Goal: Find specific page/section: Find specific page/section

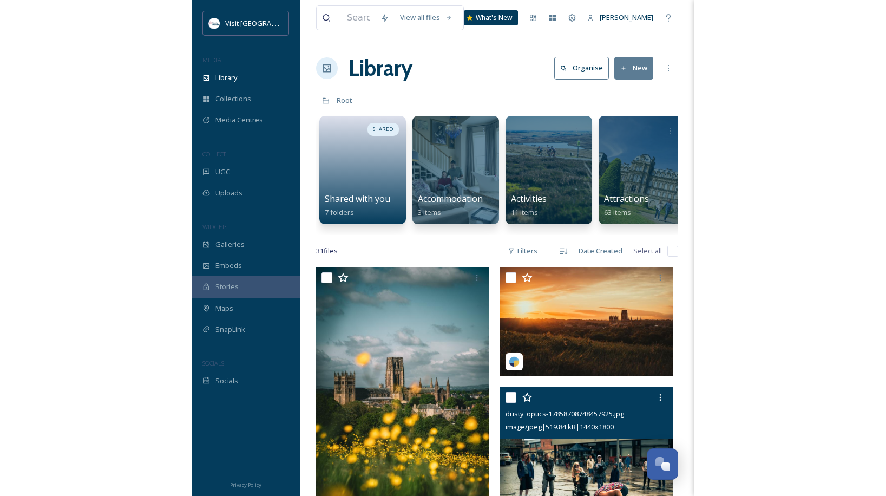
scroll to position [253, 0]
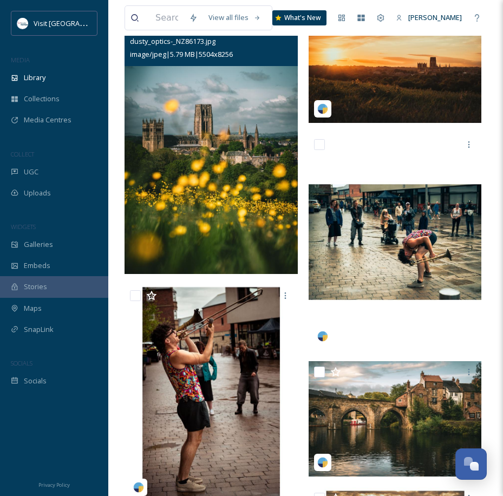
click at [207, 207] on img at bounding box center [211, 144] width 173 height 260
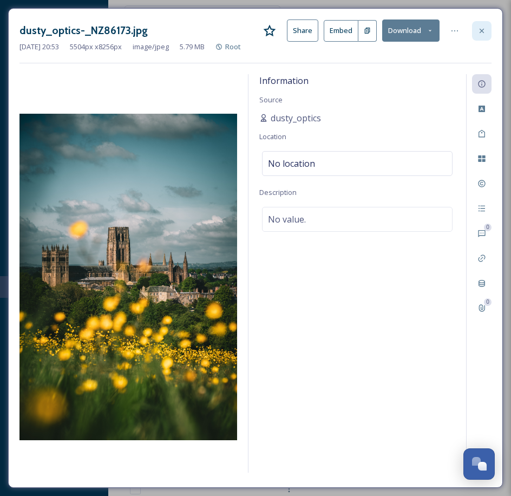
click at [481, 27] on icon at bounding box center [482, 31] width 9 height 9
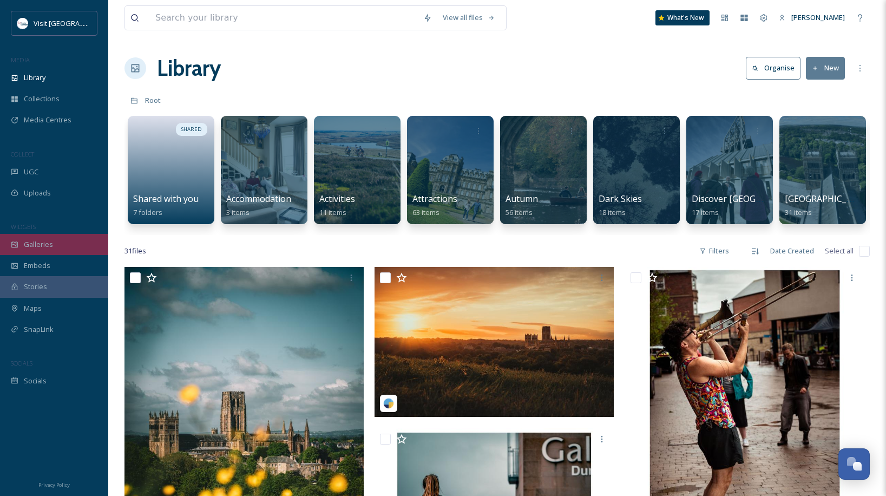
click at [31, 247] on span "Galleries" at bounding box center [38, 244] width 29 height 10
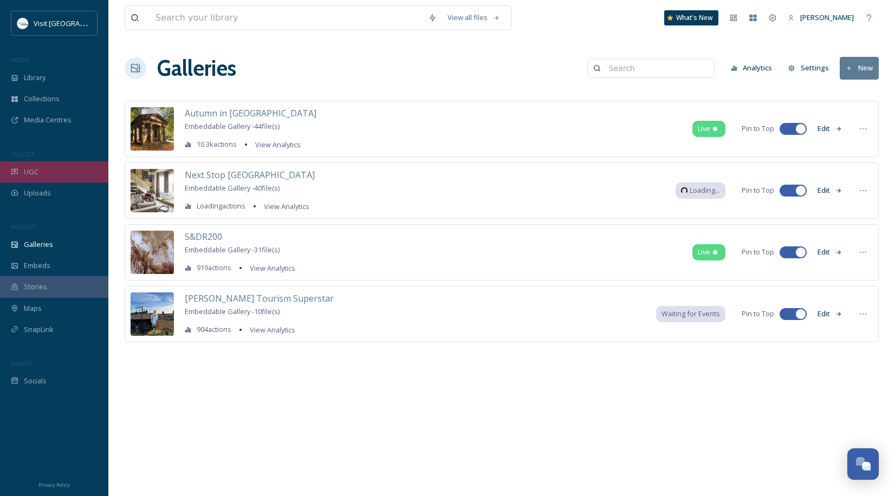
click at [31, 178] on div "UGC" at bounding box center [54, 171] width 108 height 21
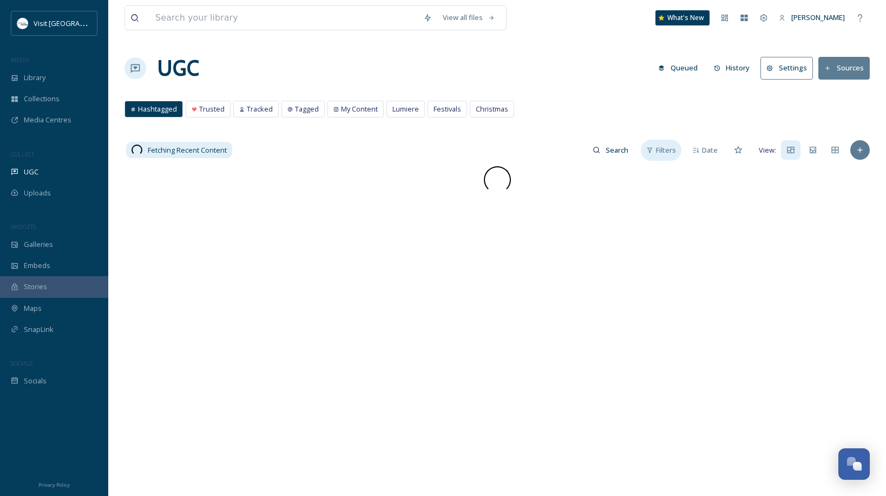
click at [511, 153] on span "Filters" at bounding box center [666, 150] width 20 height 10
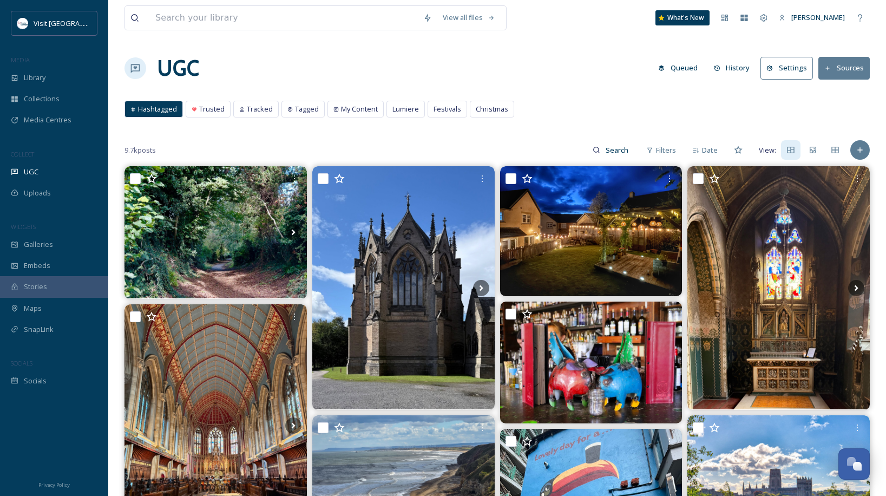
click at [511, 116] on div "Hashtagged Trusted Tracked Tagged My Content Lumiere Festivals Christmas Hashta…" at bounding box center [498, 112] width 746 height 22
click at [511, 149] on span "Filters" at bounding box center [666, 150] width 20 height 10
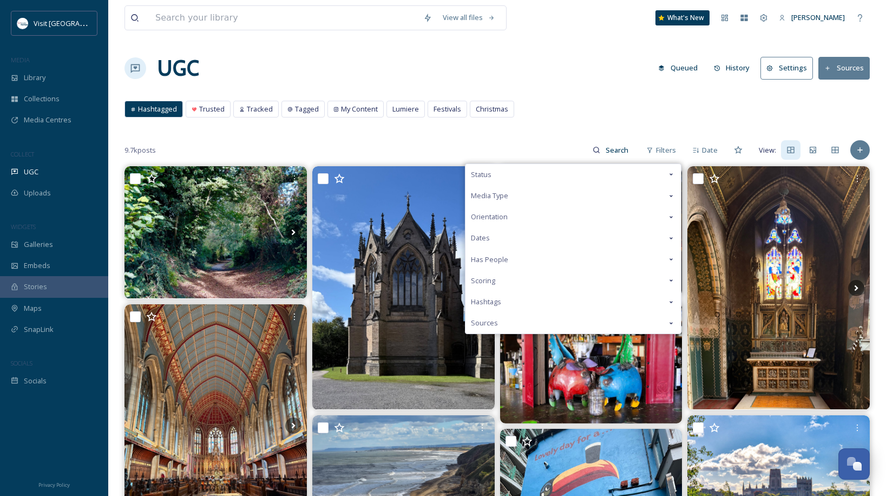
click at [511, 175] on div "Status" at bounding box center [574, 174] width 216 height 21
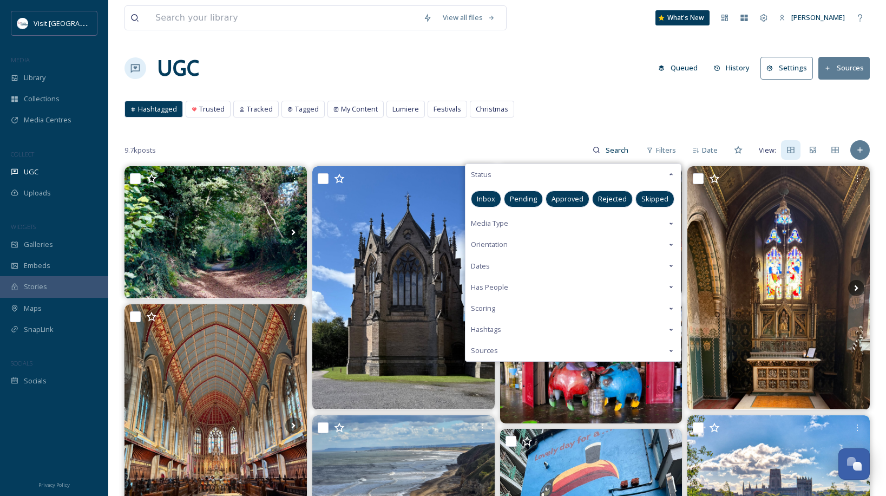
click at [511, 193] on div "Approved" at bounding box center [568, 199] width 44 height 17
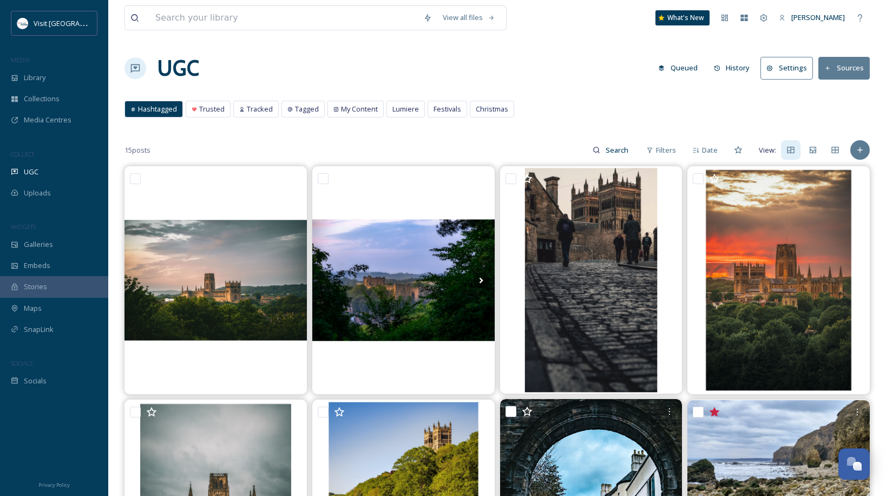
click at [511, 123] on div "Hashtagged Trusted Tracked Tagged My Content Lumiere Festivals Christmas Hashta…" at bounding box center [498, 112] width 746 height 22
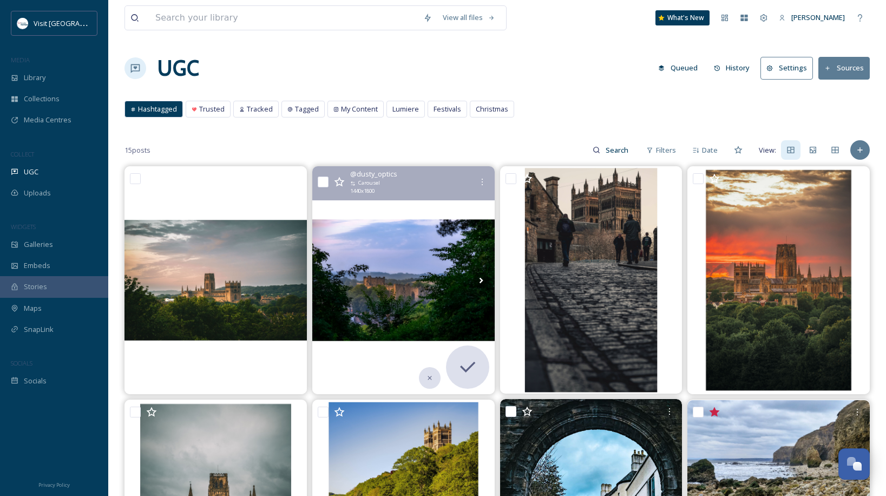
scroll to position [253, 0]
